Goal: Contribute content

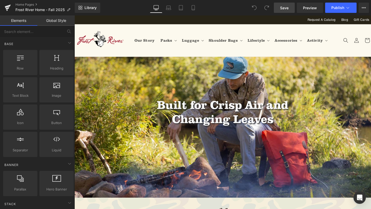
click at [287, 7] on span "Save" at bounding box center [284, 7] width 8 height 5
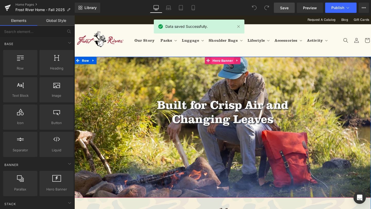
click at [228, 62] on span "Hero Banner" at bounding box center [230, 63] width 24 height 8
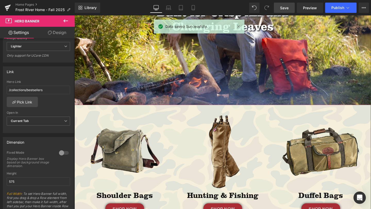
scroll to position [162, 0]
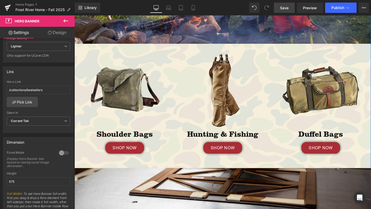
click at [128, 83] on img at bounding box center [127, 94] width 82 height 82
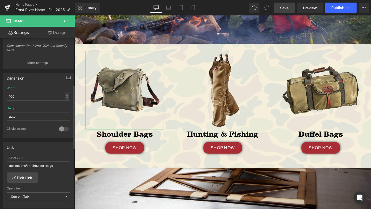
scroll to position [123, 0]
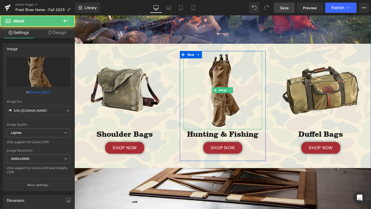
click at [234, 102] on img at bounding box center [230, 94] width 82 height 82
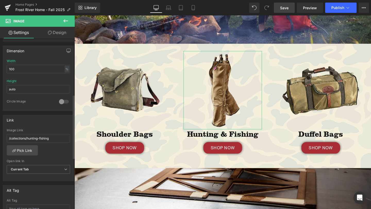
scroll to position [153, 0]
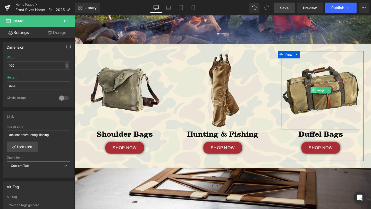
click at [323, 94] on span at bounding box center [325, 94] width 5 height 6
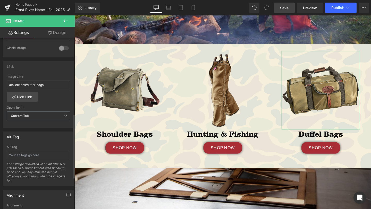
scroll to position [209, 0]
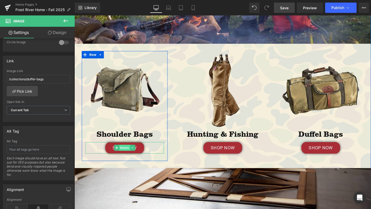
click at [127, 152] on span "Button" at bounding box center [126, 154] width 11 height 6
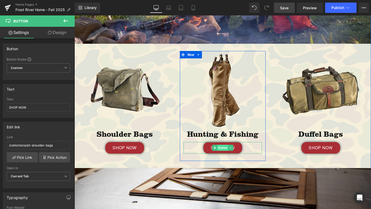
click at [229, 154] on span "Button" at bounding box center [229, 154] width 11 height 6
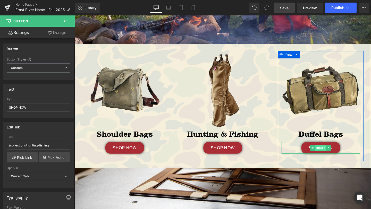
click at [333, 154] on span "Button" at bounding box center [332, 154] width 11 height 6
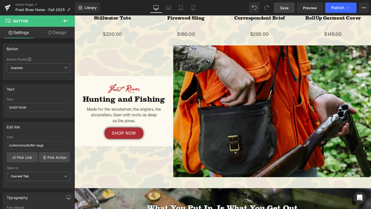
scroll to position [664, 0]
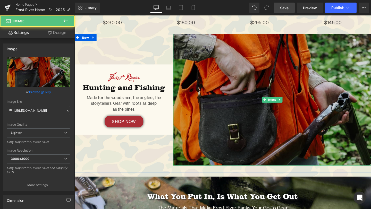
click at [248, 125] on img at bounding box center [282, 104] width 208 height 138
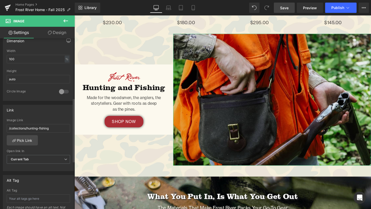
scroll to position [161, 0]
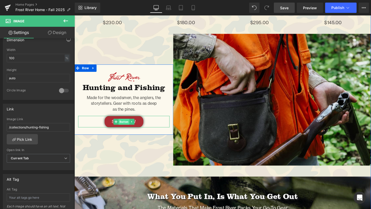
click at [124, 127] on span "Button" at bounding box center [126, 127] width 11 height 6
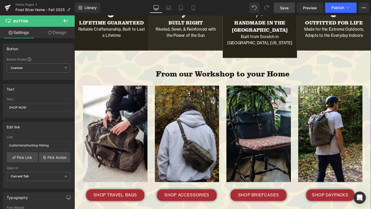
scroll to position [1044, 0]
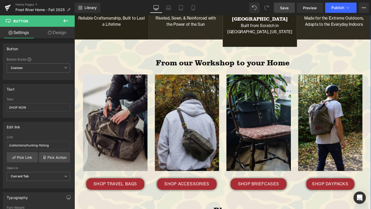
click at [120, 128] on img at bounding box center [117, 126] width 68 height 105
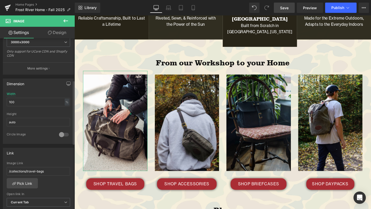
scroll to position [121, 0]
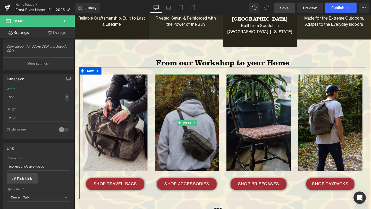
click at [177, 142] on img at bounding box center [193, 127] width 68 height 101
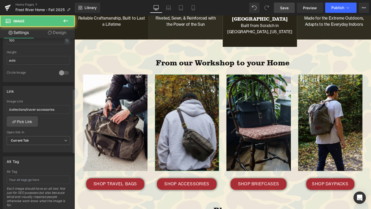
scroll to position [193, 0]
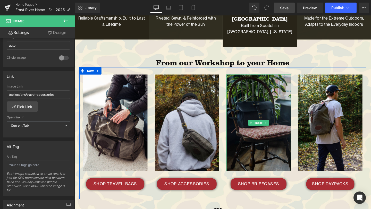
click at [277, 138] on img at bounding box center [268, 127] width 68 height 101
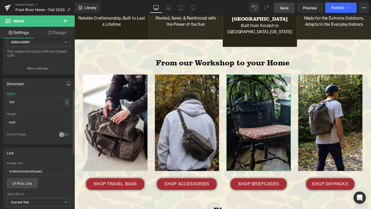
scroll to position [170, 0]
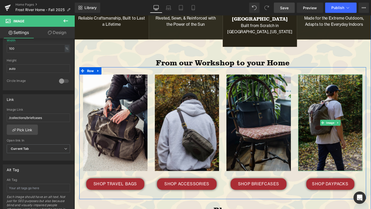
click at [347, 140] on img at bounding box center [343, 127] width 68 height 101
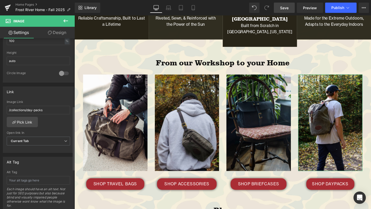
scroll to position [181, 0]
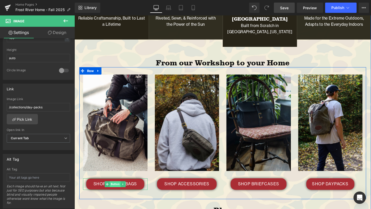
click at [115, 190] on span "Button" at bounding box center [116, 193] width 11 height 6
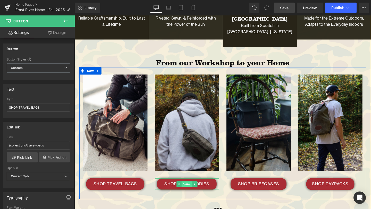
click at [192, 190] on span "Button" at bounding box center [192, 193] width 11 height 6
click at [271, 190] on span "Button" at bounding box center [267, 193] width 11 height 6
click at [343, 190] on span "Button" at bounding box center [342, 193] width 11 height 6
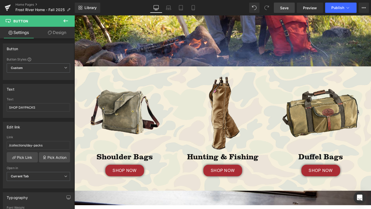
scroll to position [0, 0]
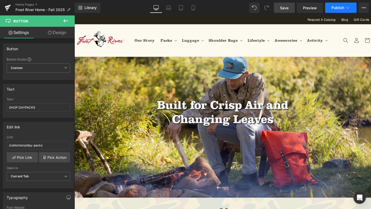
click at [338, 6] on span "Publish" at bounding box center [337, 8] width 13 height 4
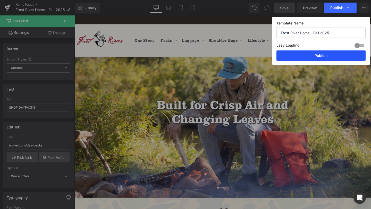
click at [331, 55] on button "Publish" at bounding box center [320, 55] width 89 height 10
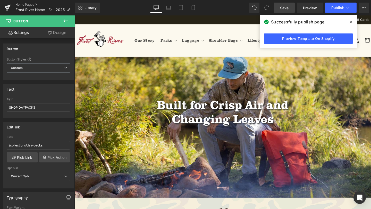
click at [351, 23] on icon at bounding box center [350, 22] width 3 height 4
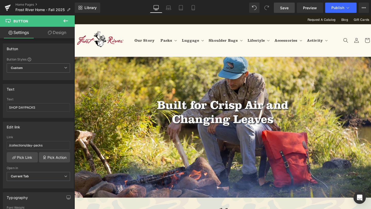
click at [224, 8] on div "Library Desktop Desktop Laptop Tablet Mobile Save Preview Publish Scheduled Vie…" at bounding box center [223, 8] width 296 height 10
click at [27, 4] on link "Home Pages" at bounding box center [44, 5] width 59 height 4
